Goal: Information Seeking & Learning: Learn about a topic

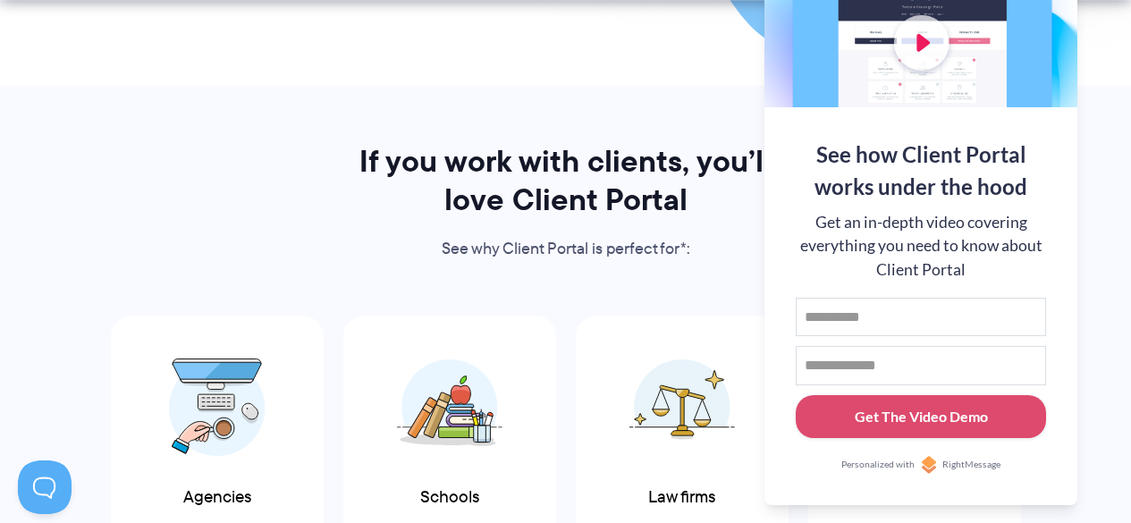
scroll to position [882, 0]
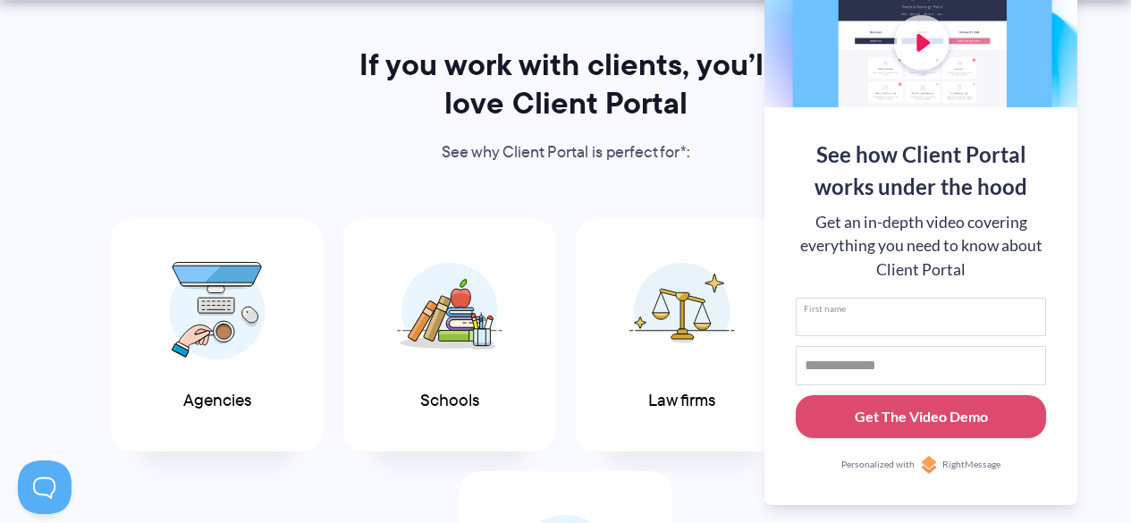
click at [881, 303] on input "First name" at bounding box center [921, 317] width 250 height 39
type input "*"
type input "*****"
type input "**********"
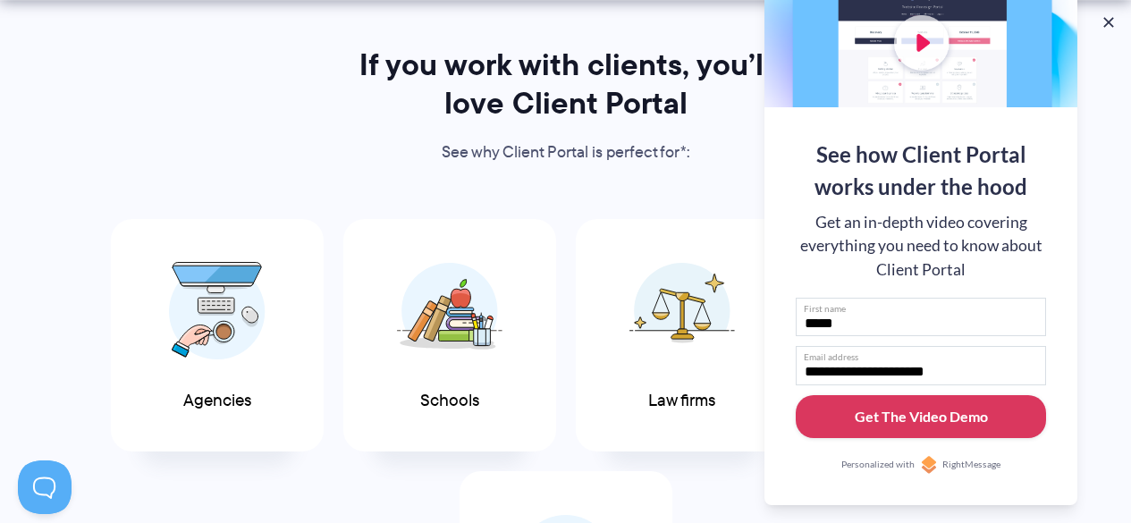
click at [907, 423] on div "Get The Video Demo" at bounding box center [921, 416] width 133 height 21
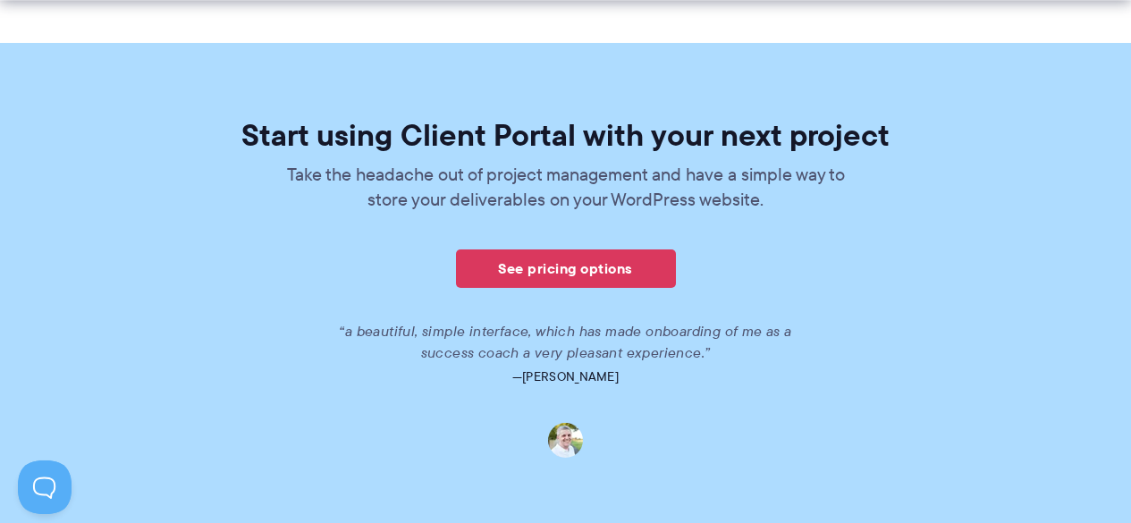
scroll to position [1118, 0]
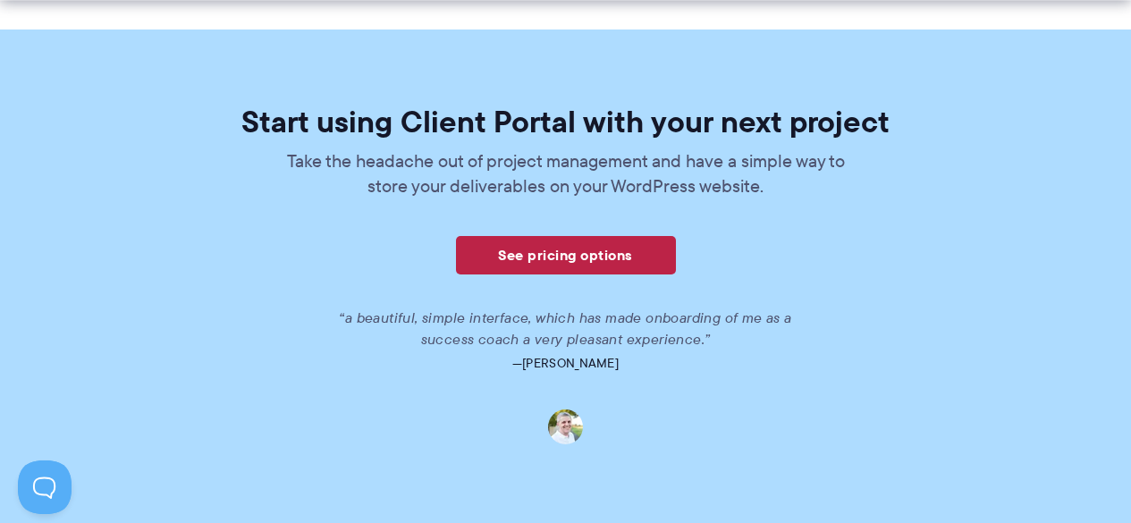
click at [599, 250] on link "See pricing options" at bounding box center [566, 255] width 220 height 38
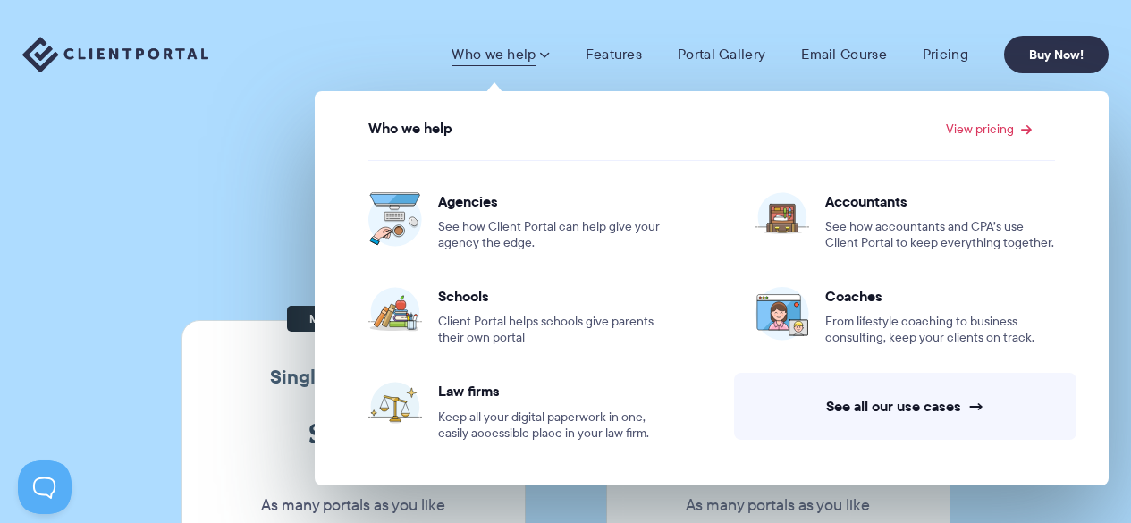
click at [166, 143] on h1 "Our Super Simple Pricing" at bounding box center [565, 162] width 1131 height 47
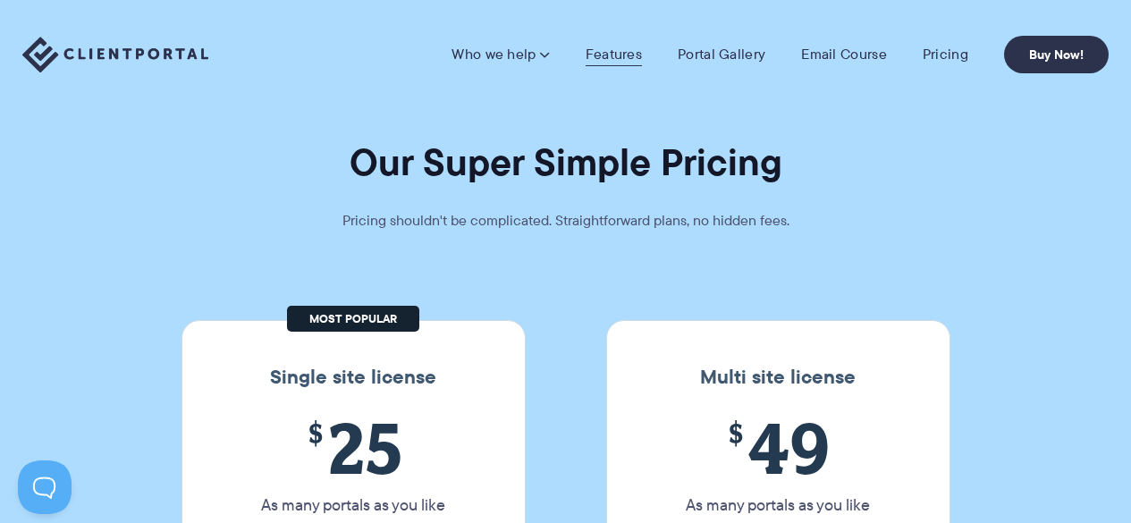
click at [620, 53] on link "Features" at bounding box center [614, 55] width 56 height 18
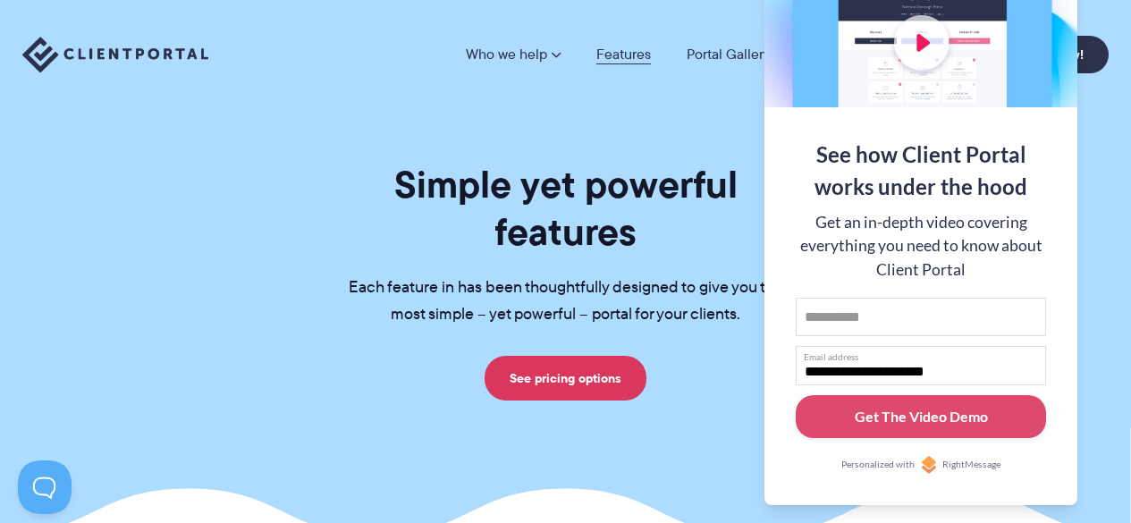
click at [609, 55] on link "Features" at bounding box center [623, 54] width 55 height 14
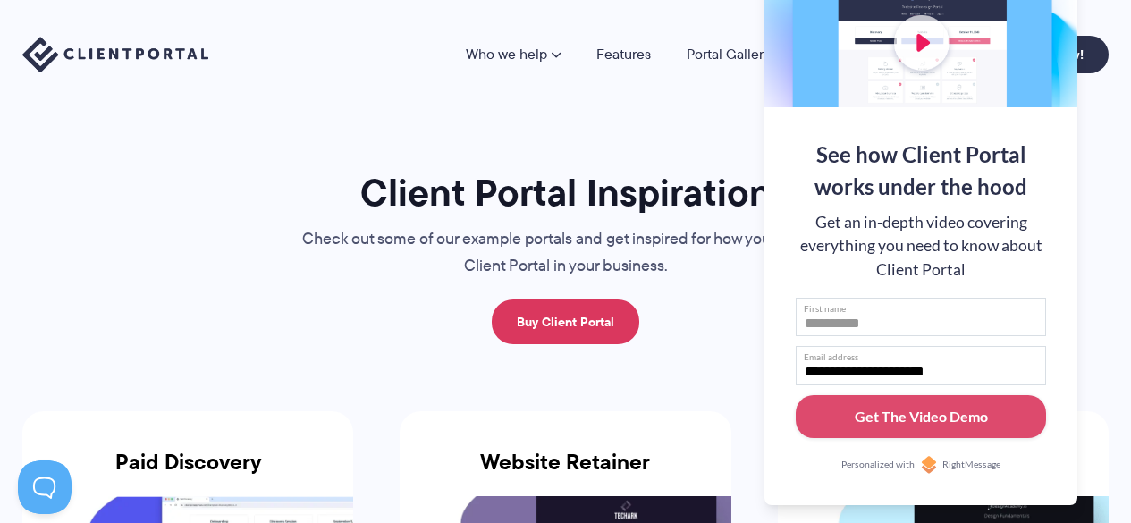
click at [914, 308] on input "First name" at bounding box center [921, 317] width 250 height 39
type input "*****"
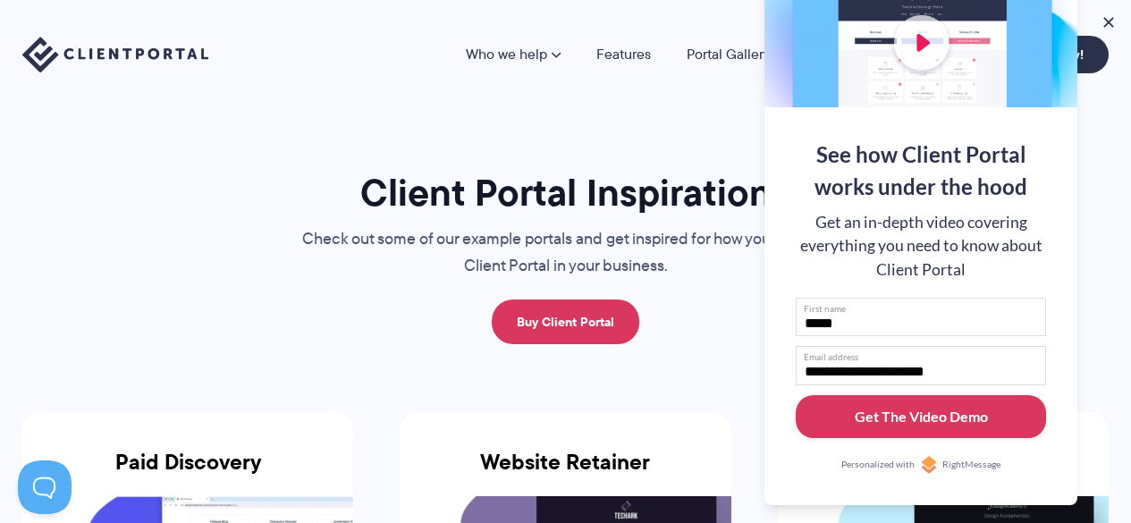
click at [987, 413] on button "Get The Video Demo" at bounding box center [921, 417] width 250 height 44
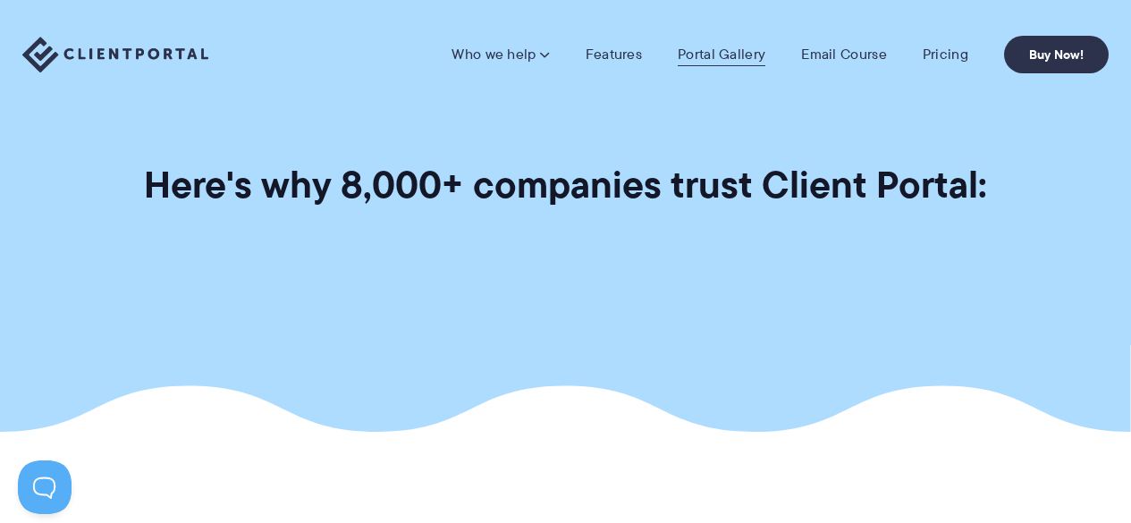
click at [704, 52] on link "Portal Gallery" at bounding box center [722, 55] width 88 height 18
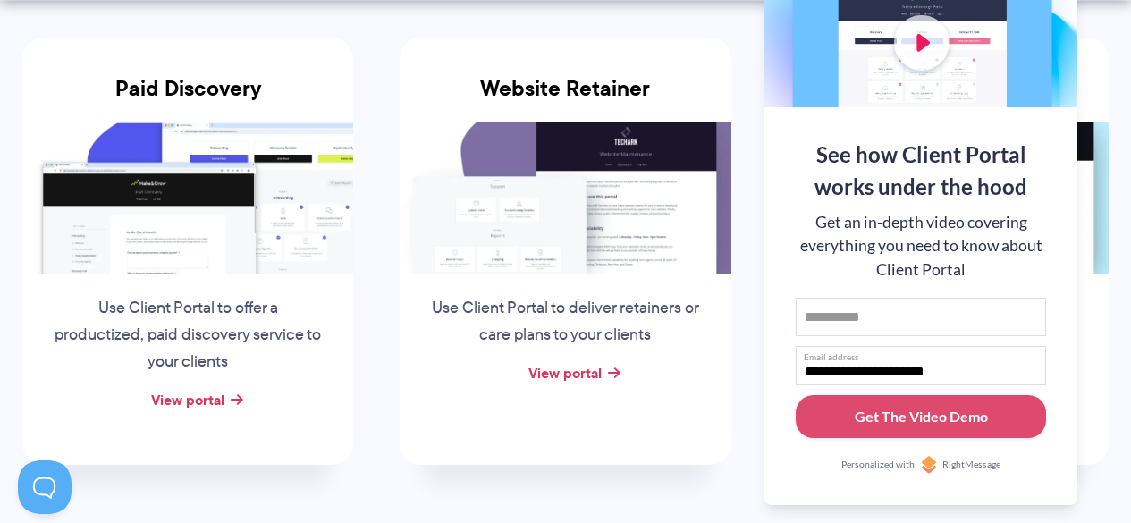
scroll to position [377, 0]
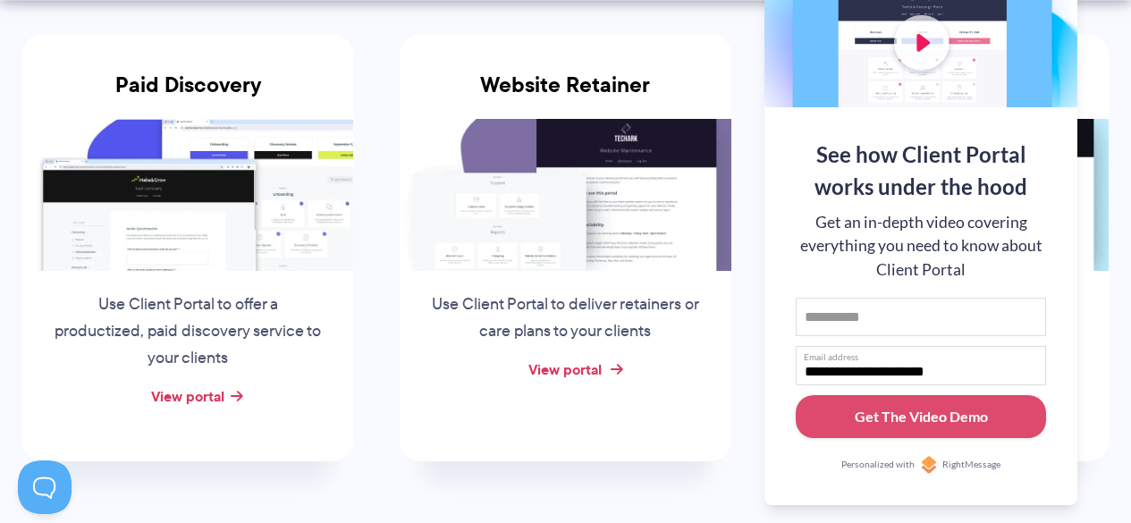
click at [564, 371] on link "View portal" at bounding box center [564, 369] width 73 height 21
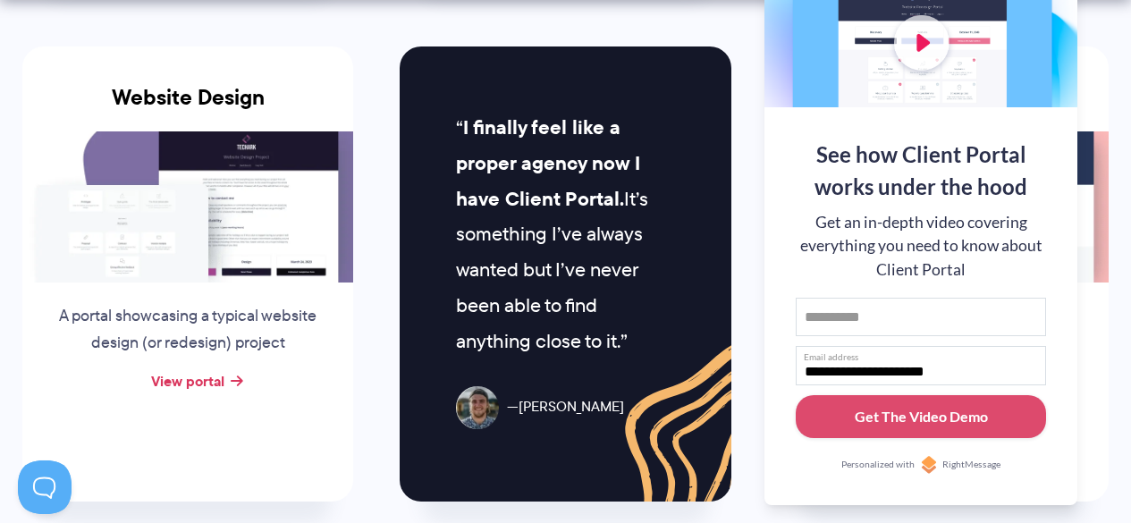
scroll to position [887, 0]
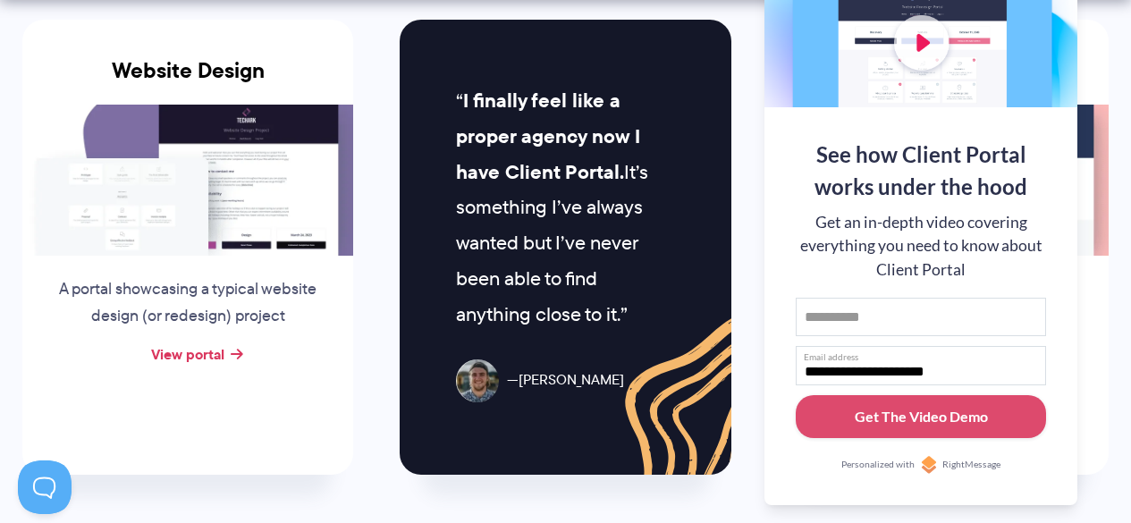
click at [234, 205] on img at bounding box center [187, 180] width 331 height 151
click at [217, 354] on link "View portal" at bounding box center [187, 353] width 73 height 21
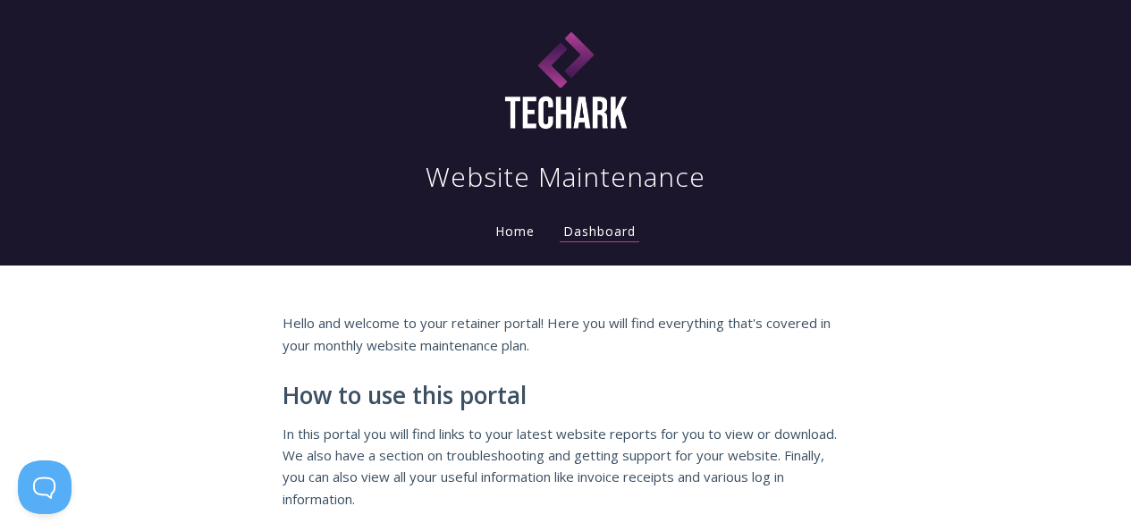
drag, startPoint x: 1130, startPoint y: 56, endPoint x: 1127, endPoint y: 84, distance: 27.8
click at [1024, 84] on nav "Website Maintenance Home Dashboard" at bounding box center [566, 132] width 916 height 251
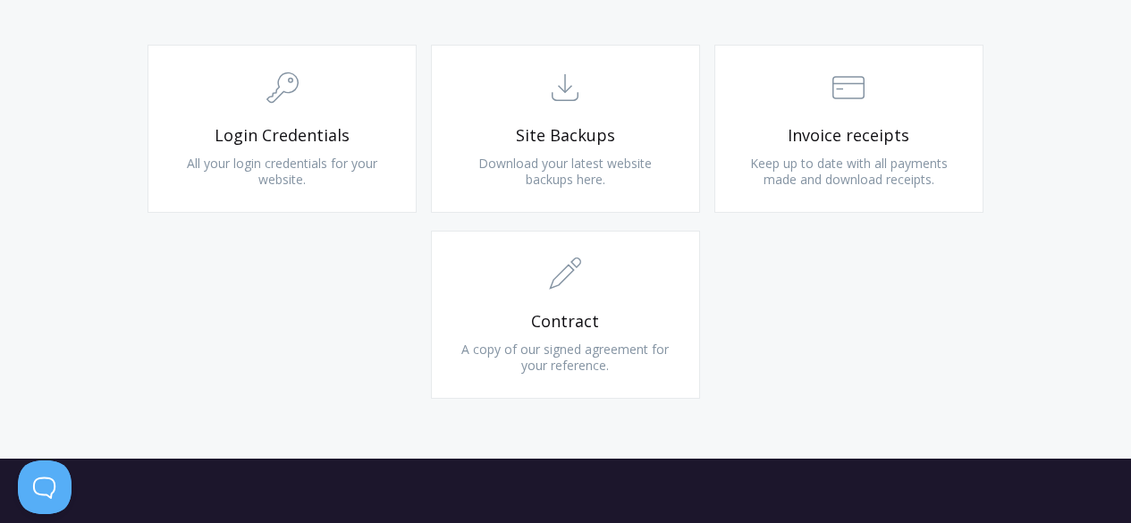
scroll to position [1794, 0]
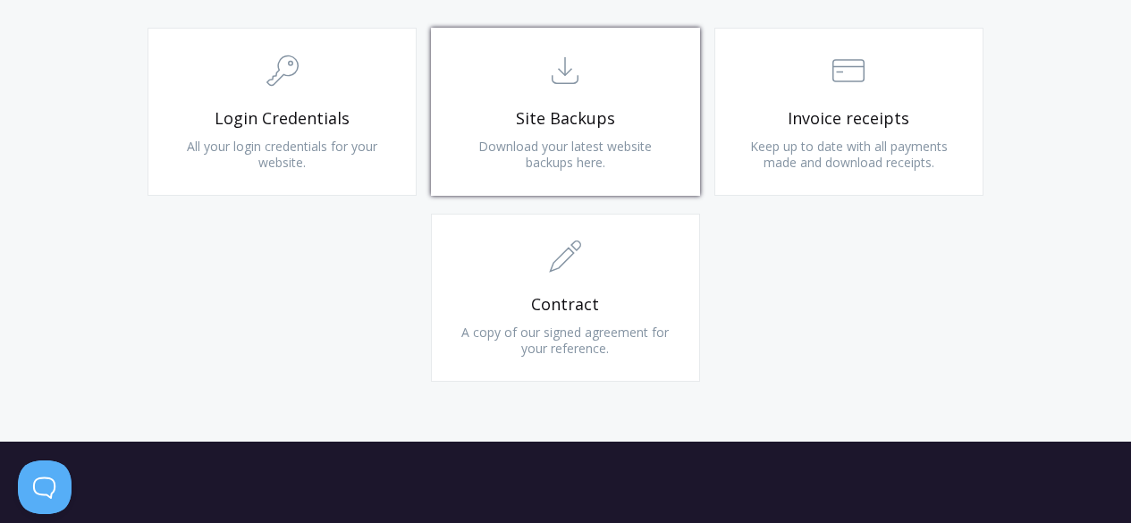
click at [574, 140] on span "Download your latest website backups here." at bounding box center [564, 154] width 173 height 33
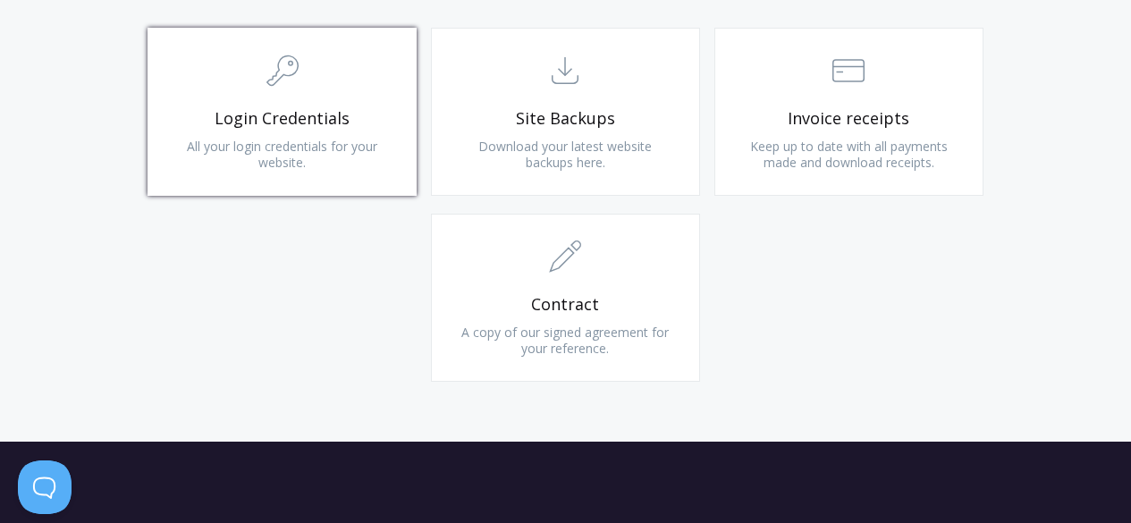
click at [220, 104] on link ".cls-1{fill:none;stroke:#000;stroke-miterlimit:10;stroke-width:2px;} 1. General…" at bounding box center [282, 112] width 269 height 168
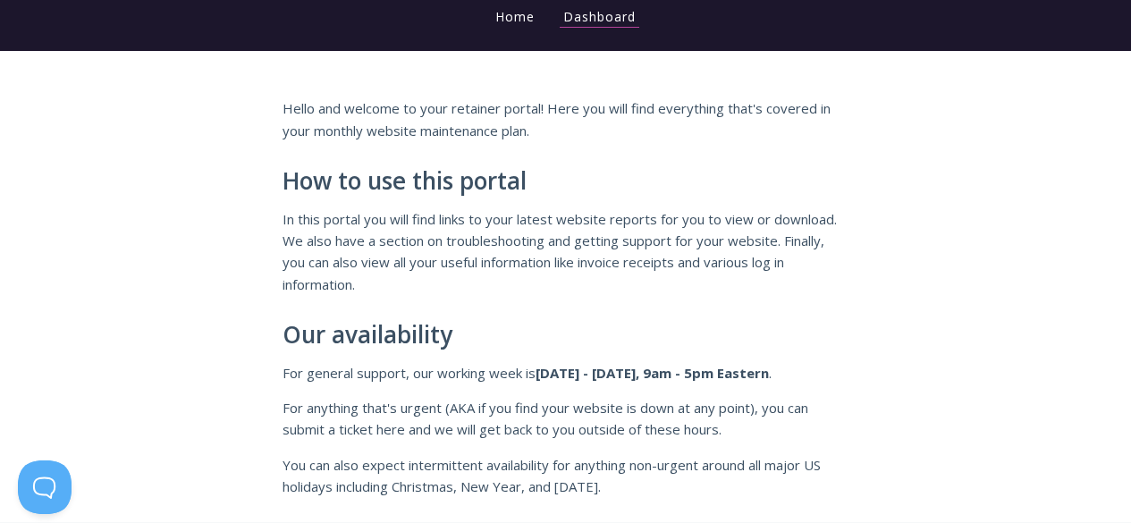
scroll to position [0, 0]
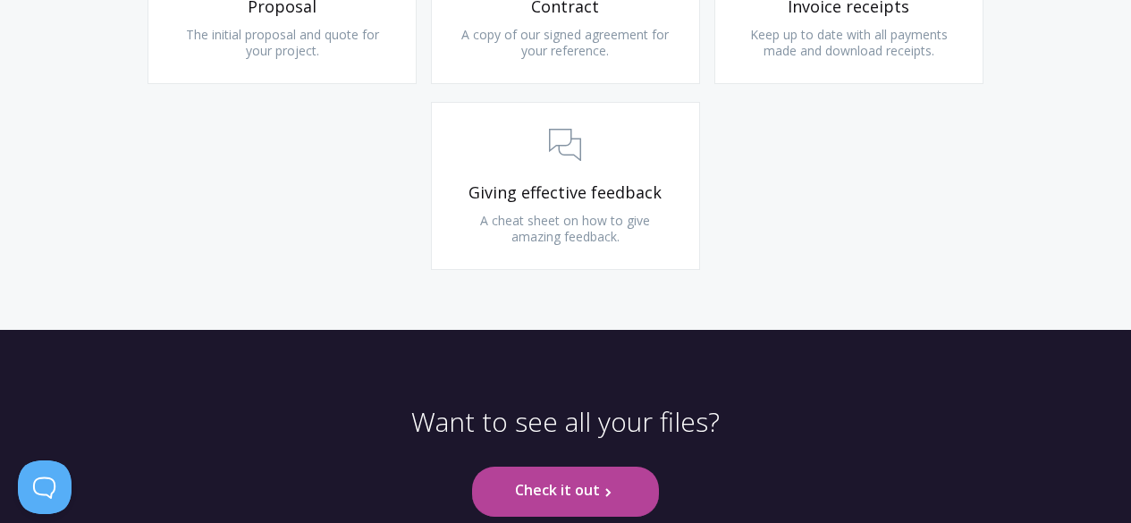
scroll to position [2223, 0]
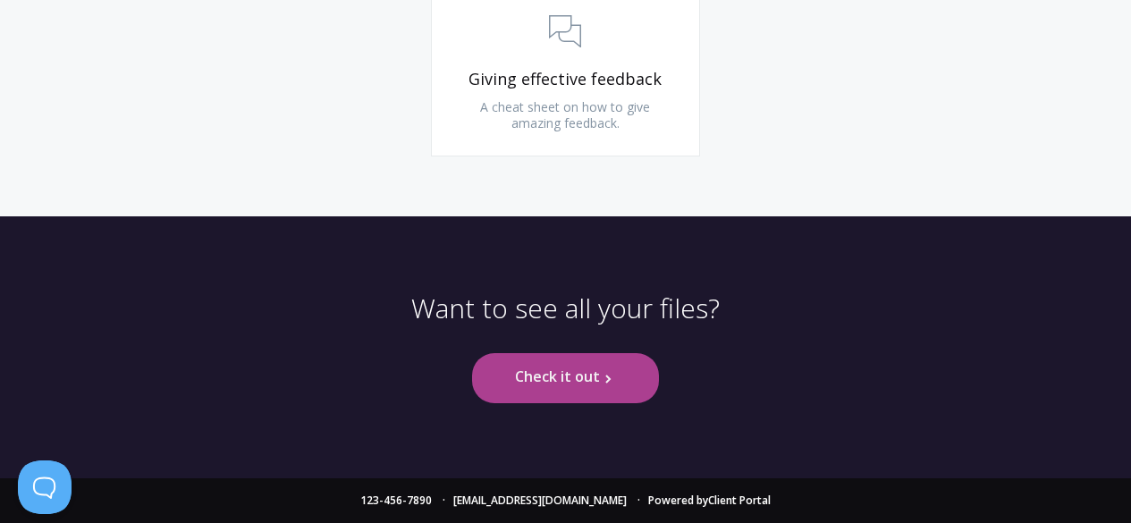
click at [595, 376] on link "Check it out .st0{fill:none;stroke:#000000;stroke-width:2;stroke-miterlimit:10;…" at bounding box center [565, 377] width 187 height 49
